Goal: Task Accomplishment & Management: Manage account settings

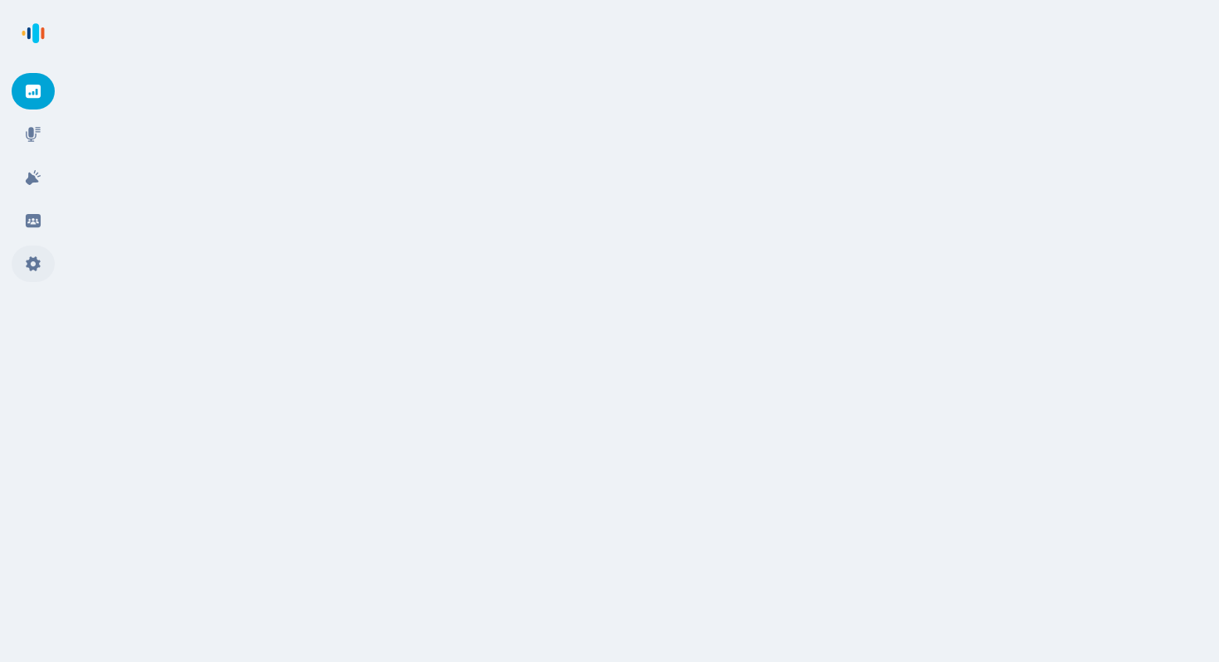
click at [36, 262] on icon at bounding box center [33, 263] width 14 height 15
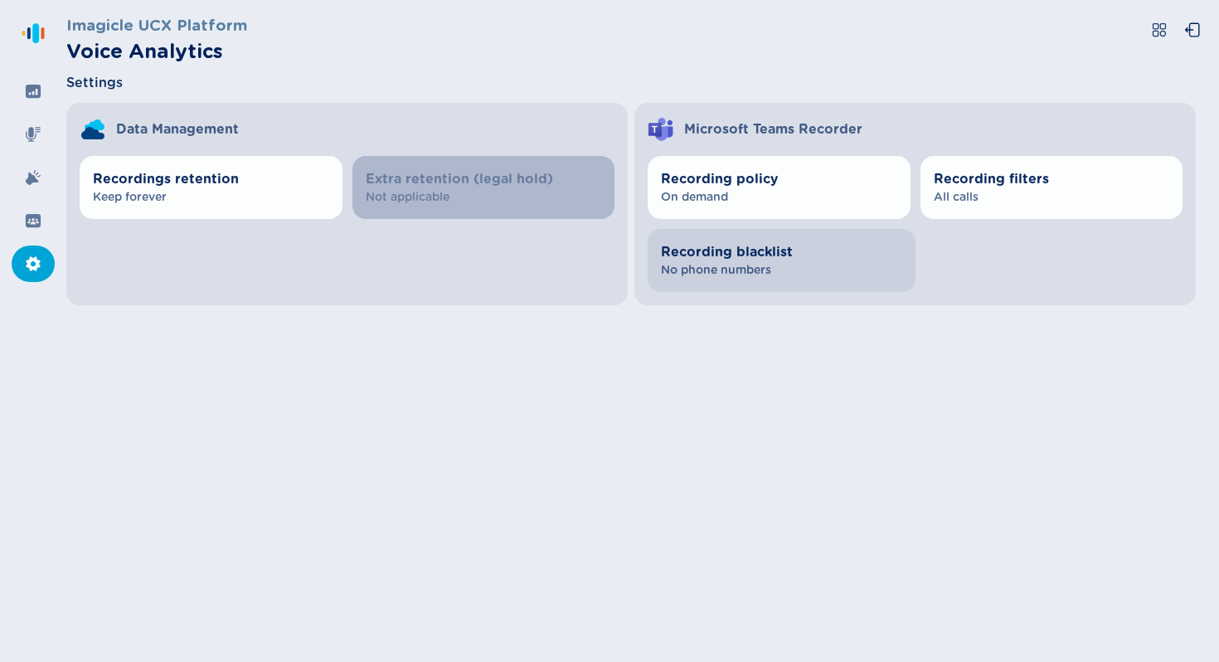
click at [860, 246] on span "Recording blacklist" at bounding box center [781, 252] width 241 height 20
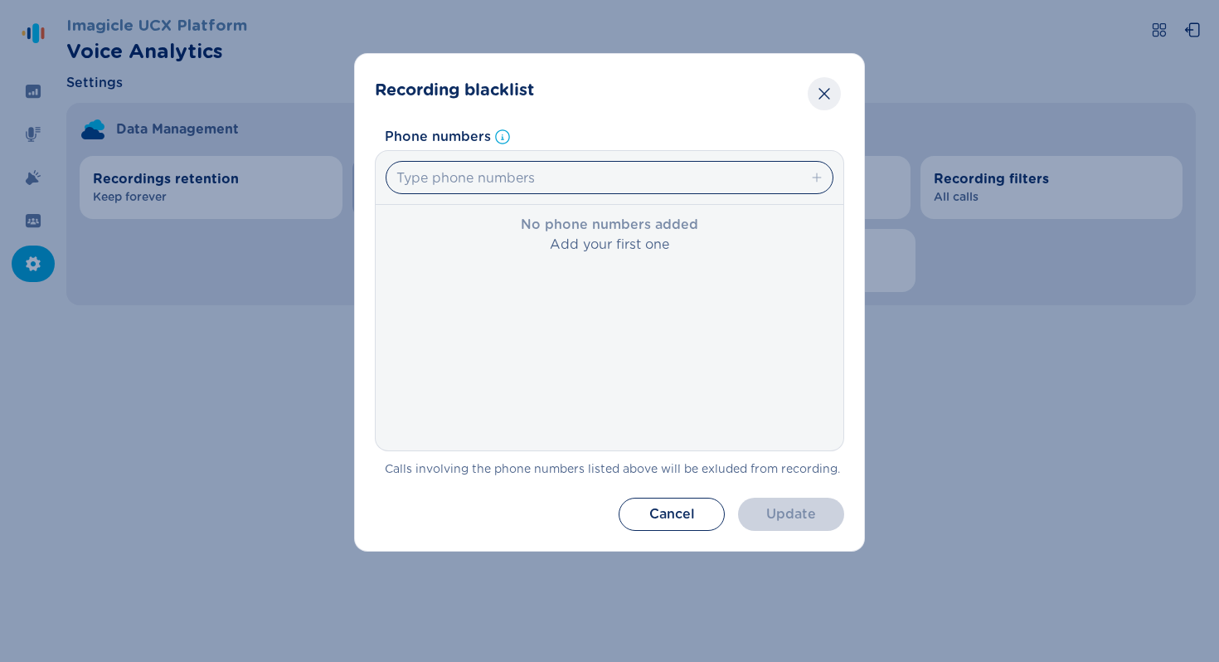
click at [824, 96] on icon "Close" at bounding box center [824, 93] width 17 height 17
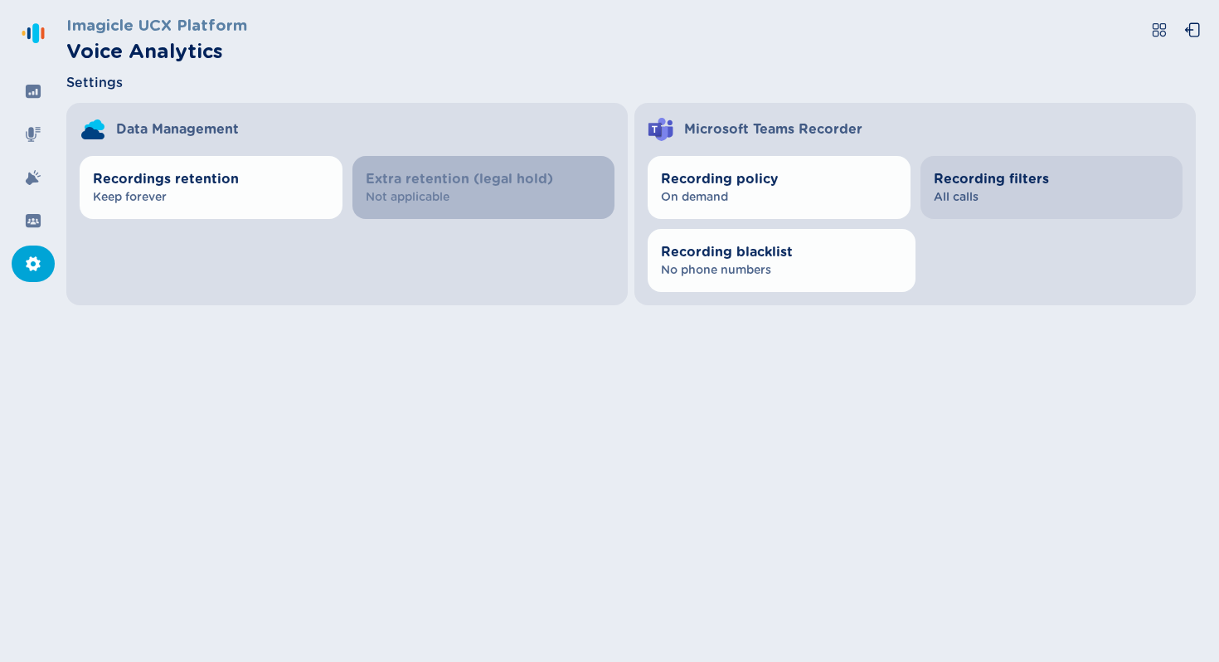
click at [1005, 192] on span "All calls" at bounding box center [1052, 197] width 236 height 17
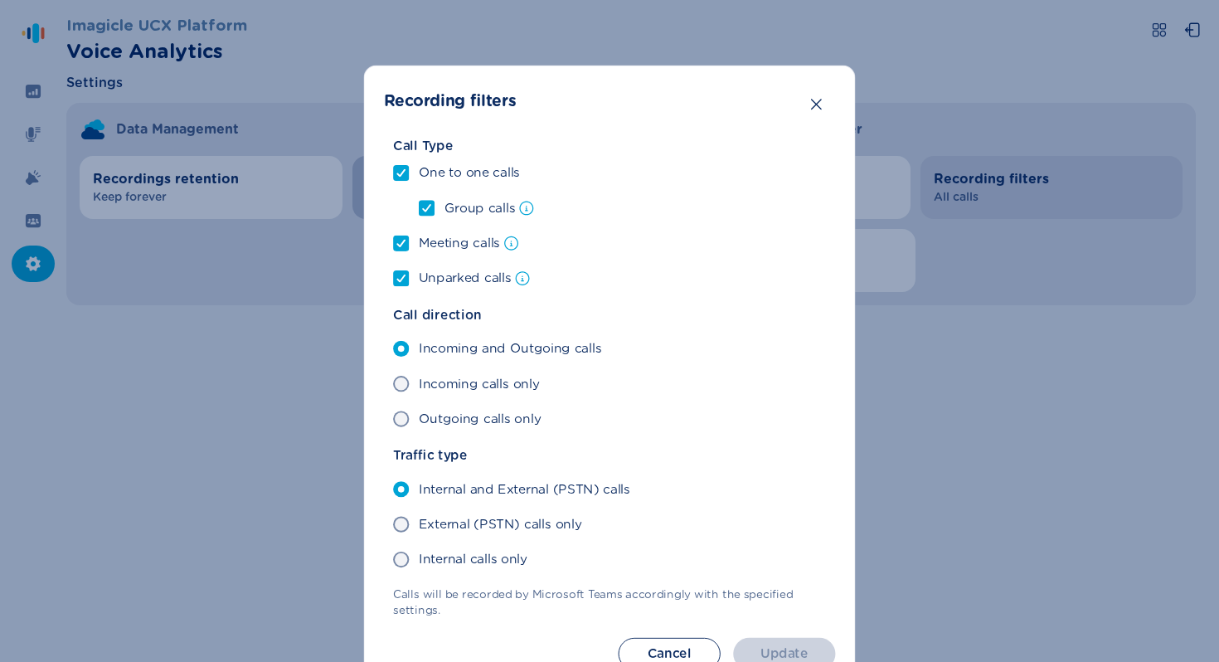
scroll to position [3, 0]
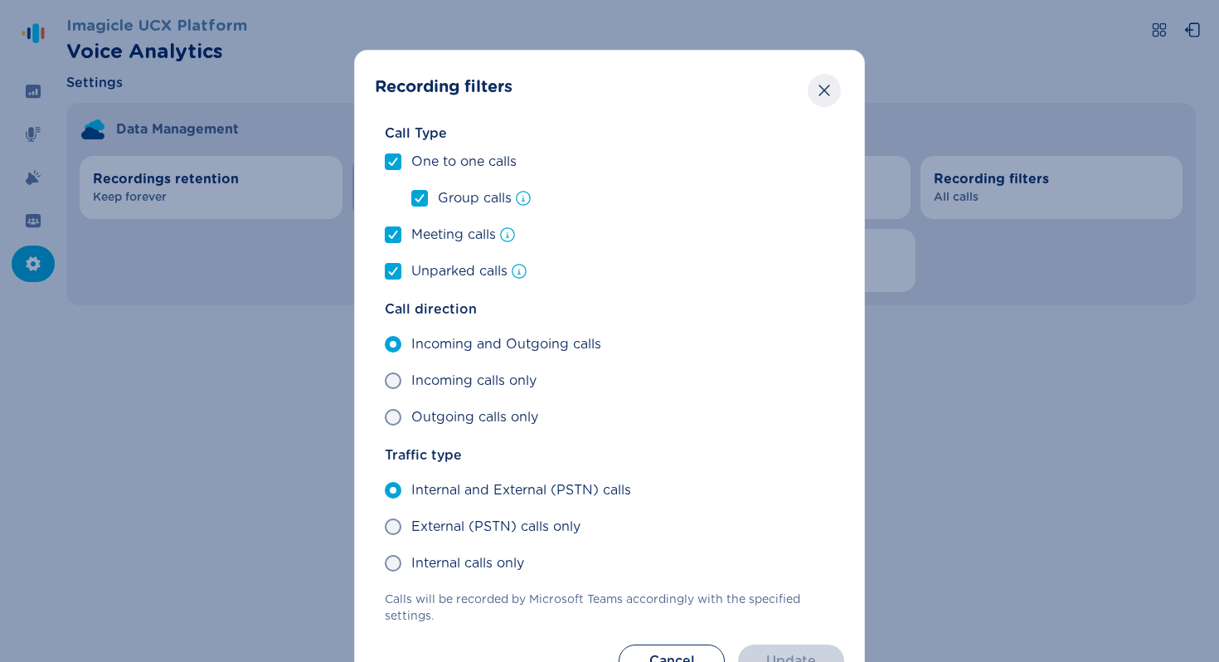
click at [830, 89] on button "Close" at bounding box center [824, 90] width 33 height 33
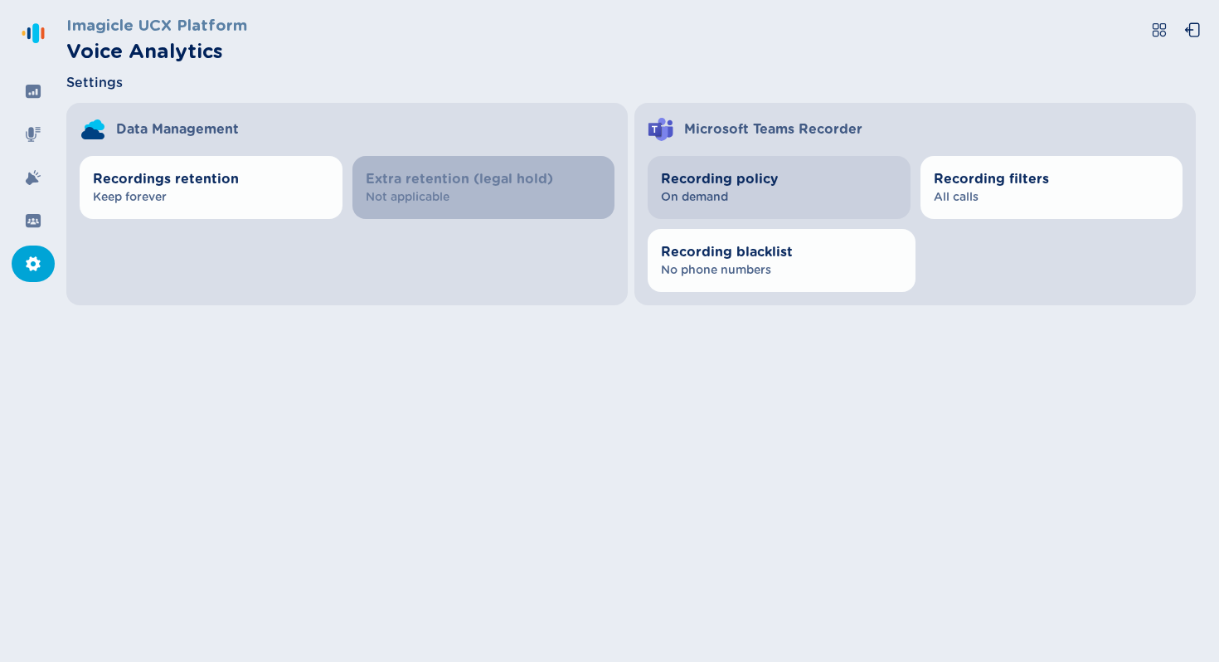
click at [832, 211] on button "Recording policy On demand" at bounding box center [779, 187] width 263 height 63
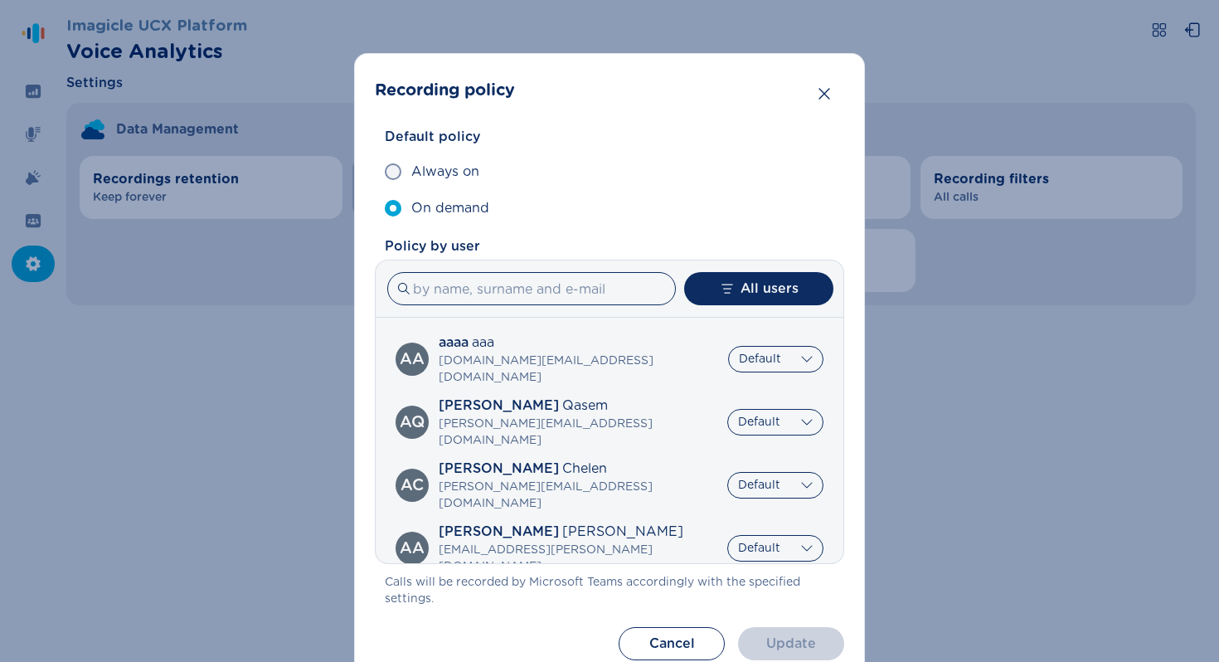
click at [740, 143] on div "Default policy Always on On demand" at bounding box center [609, 177] width 469 height 100
click at [832, 90] on button "Close" at bounding box center [824, 93] width 33 height 33
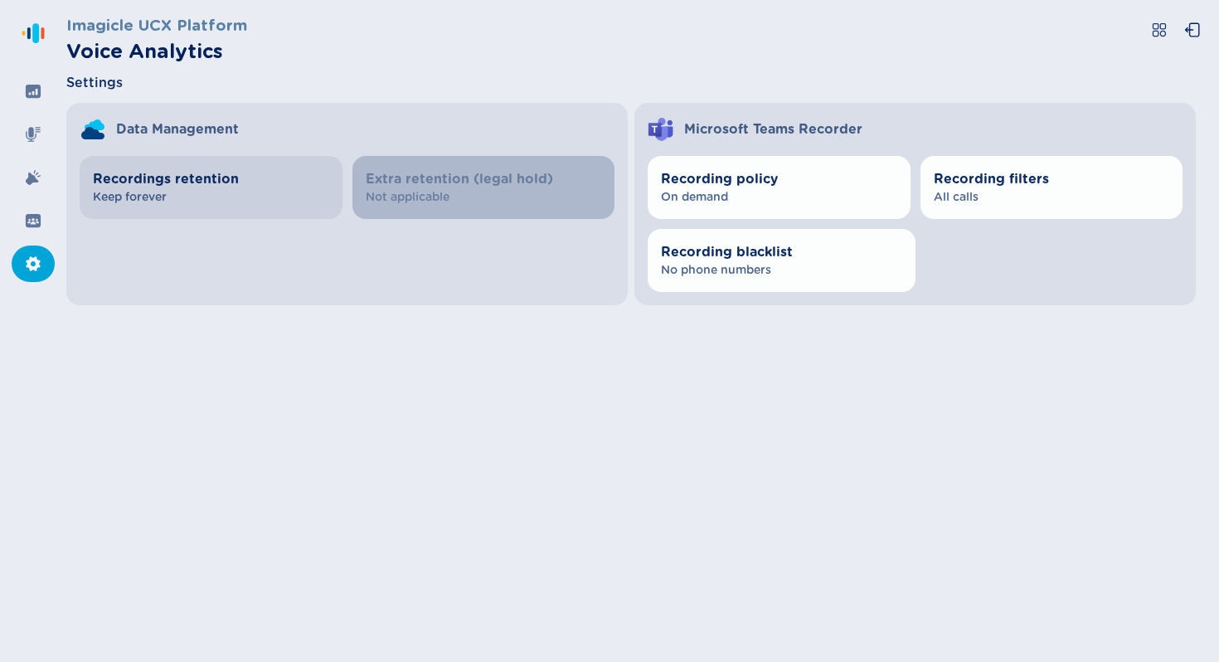
click at [304, 186] on span "Recordings retention" at bounding box center [211, 179] width 236 height 20
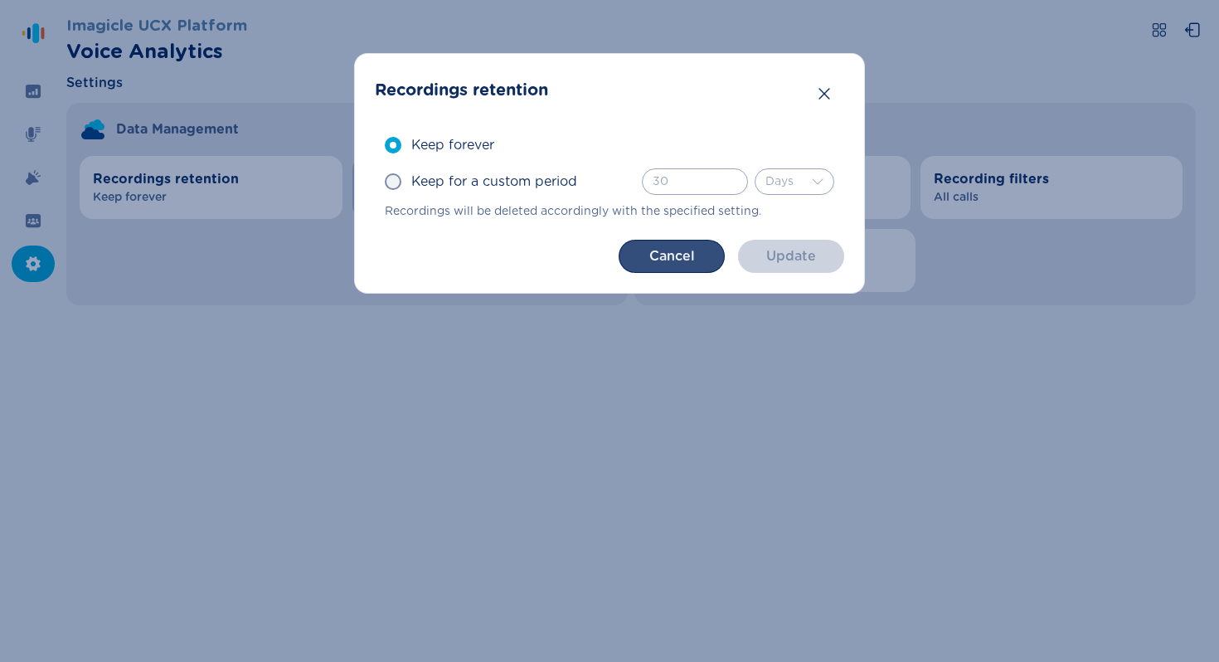
click at [658, 253] on button "Cancel" at bounding box center [672, 256] width 106 height 33
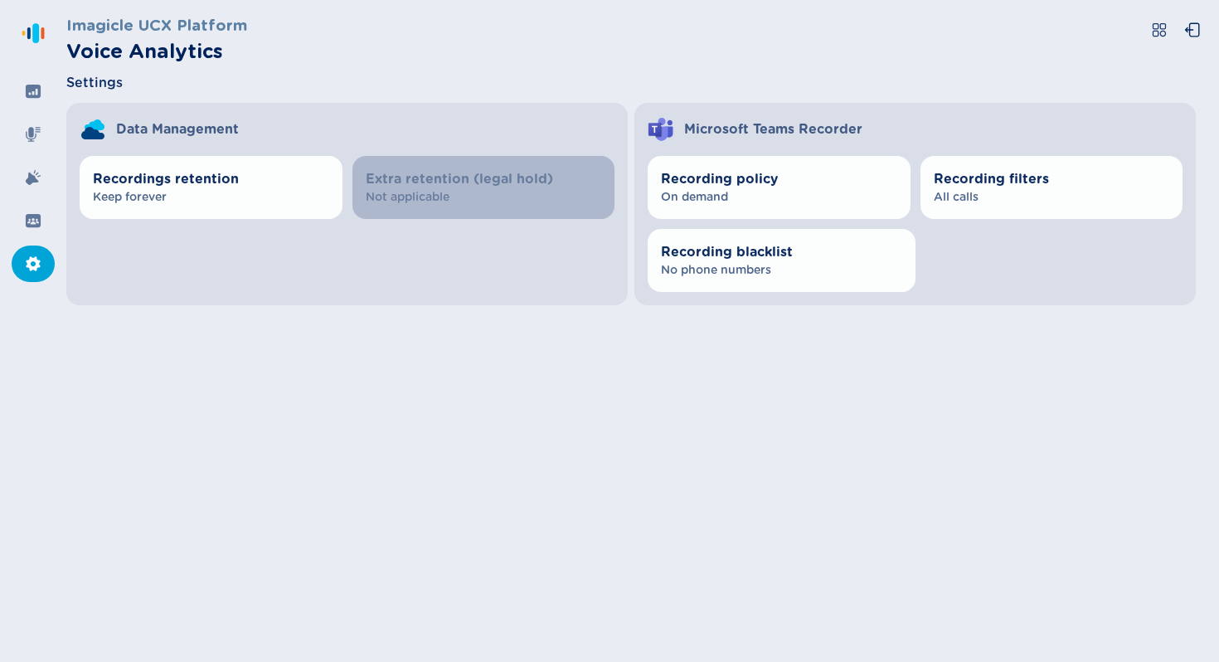
click at [332, 396] on div "Imagicle UCX Platform Voice Analytics Settings Data Management Recordings reten…" at bounding box center [642, 331] width 1153 height 662
